Goal: Information Seeking & Learning: Understand process/instructions

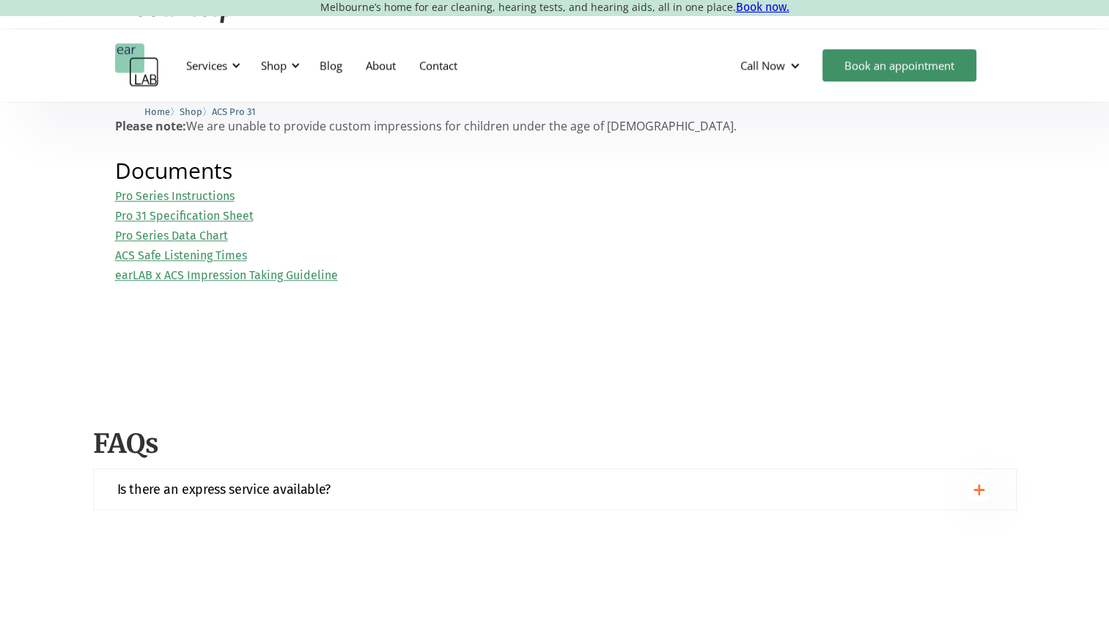
scroll to position [1466, 0]
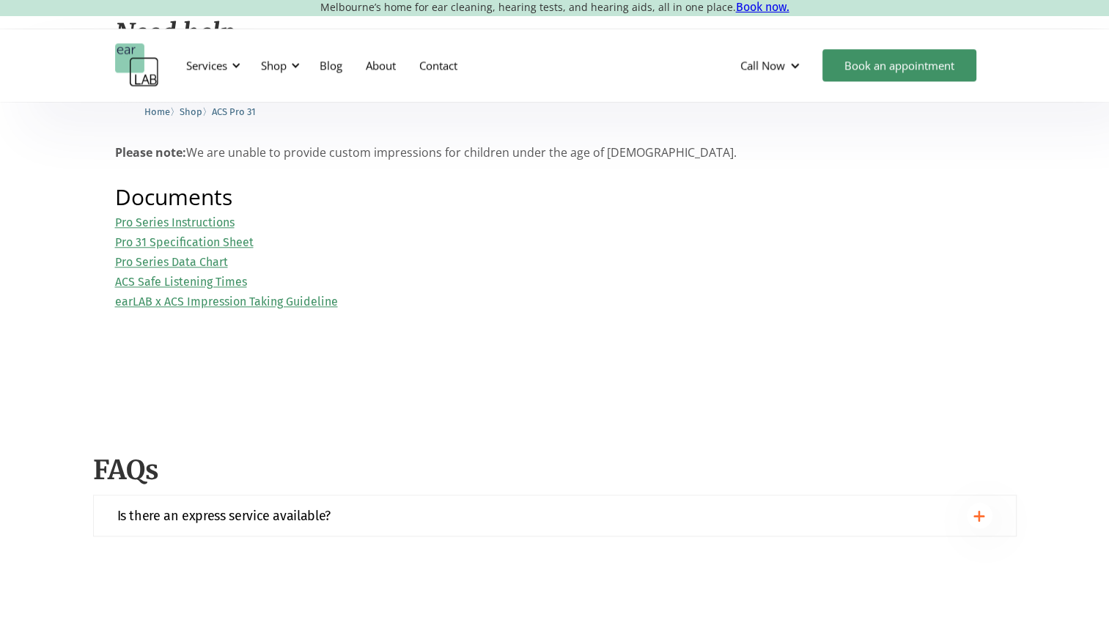
click at [203, 222] on link "Pro Series Instructions" at bounding box center [174, 222] width 119 height 14
click at [201, 262] on link "Pro Series Data Chart" at bounding box center [171, 262] width 113 height 14
click at [196, 285] on link "ACS Safe Listening Times" at bounding box center [181, 282] width 132 height 14
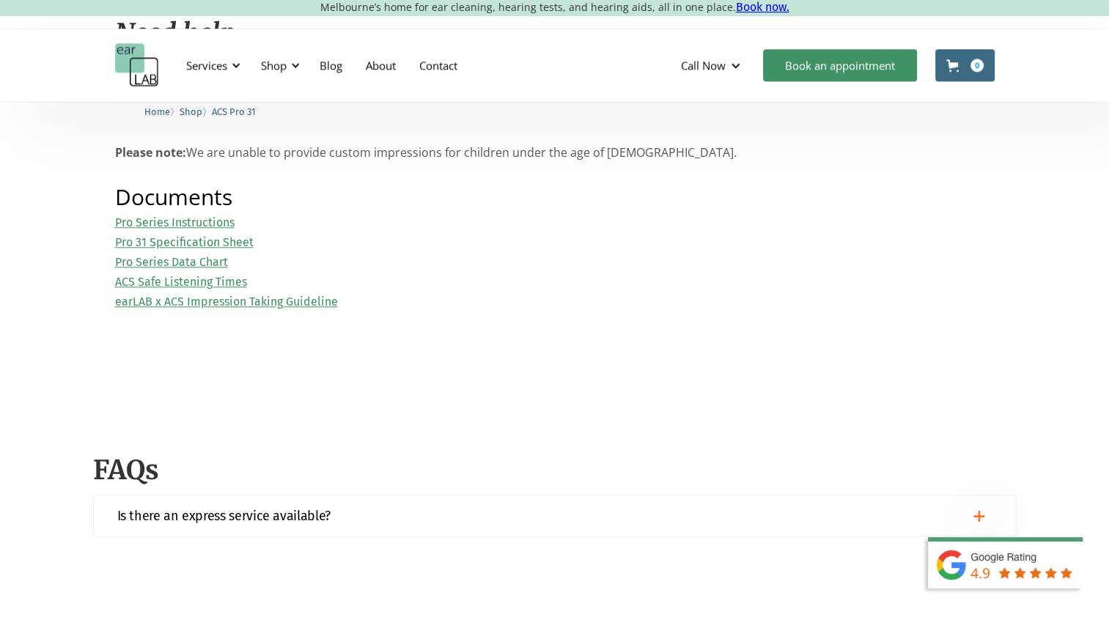
click at [204, 303] on link "earLAB x ACS Impression Taking Guideline" at bounding box center [226, 302] width 223 height 14
